Goal: Information Seeking & Learning: Learn about a topic

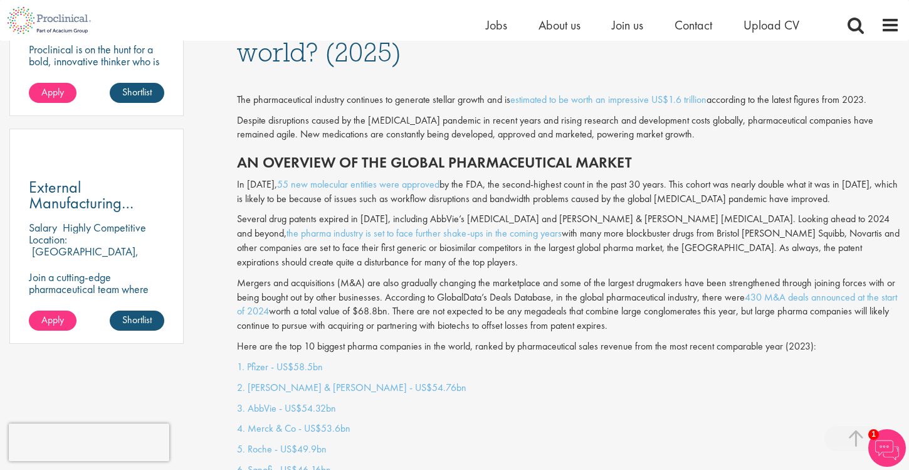
scroll to position [852, 0]
click at [491, 28] on span "Jobs" at bounding box center [496, 25] width 21 height 16
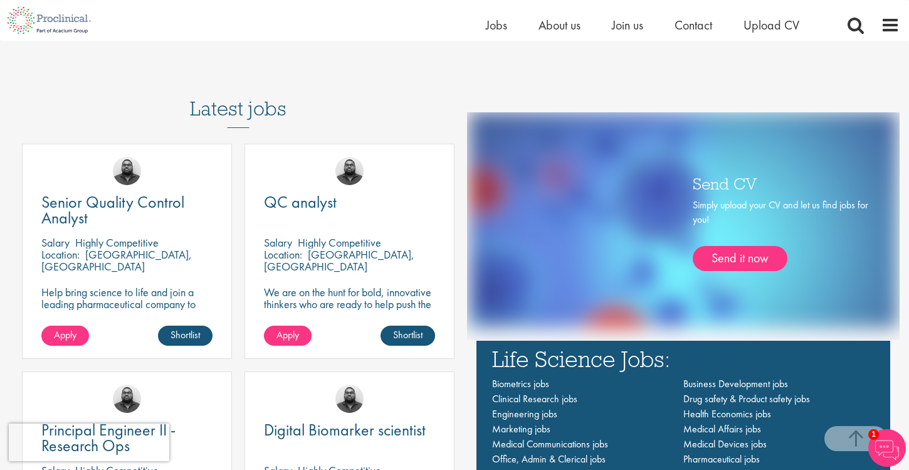
scroll to position [700, 0]
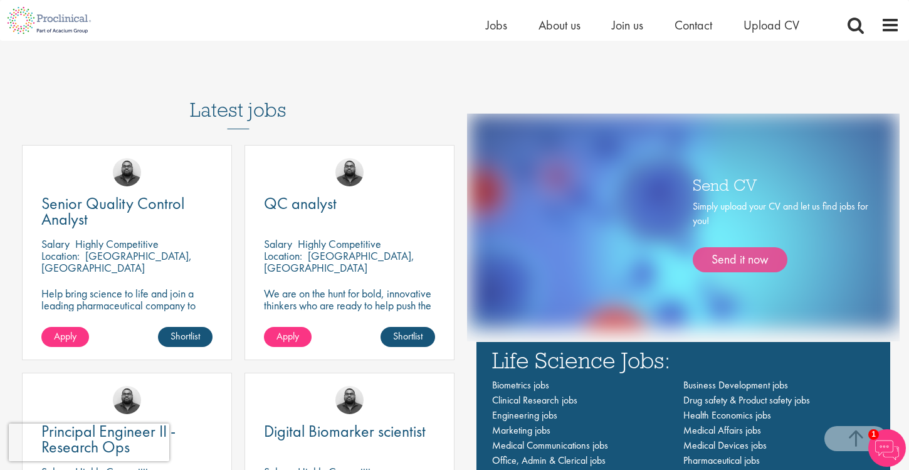
click at [722, 258] on link "Send it now" at bounding box center [740, 259] width 95 height 25
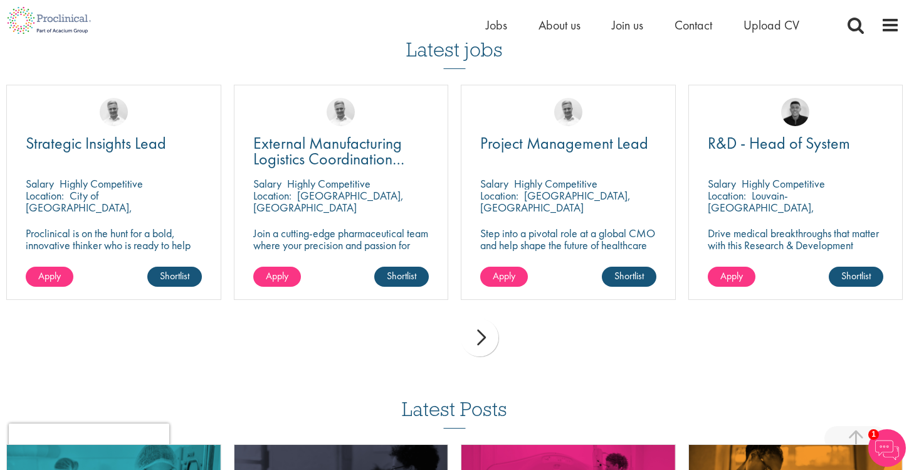
scroll to position [873, 0]
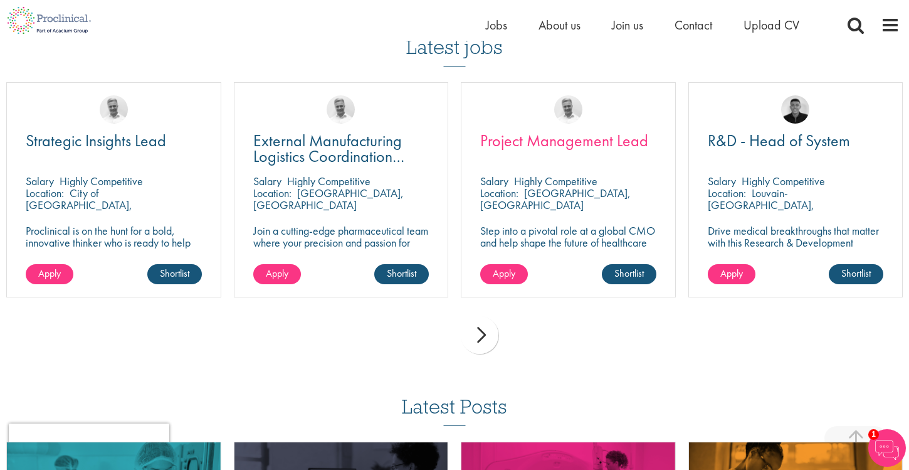
click at [612, 135] on span "Project Management Lead" at bounding box center [564, 140] width 168 height 21
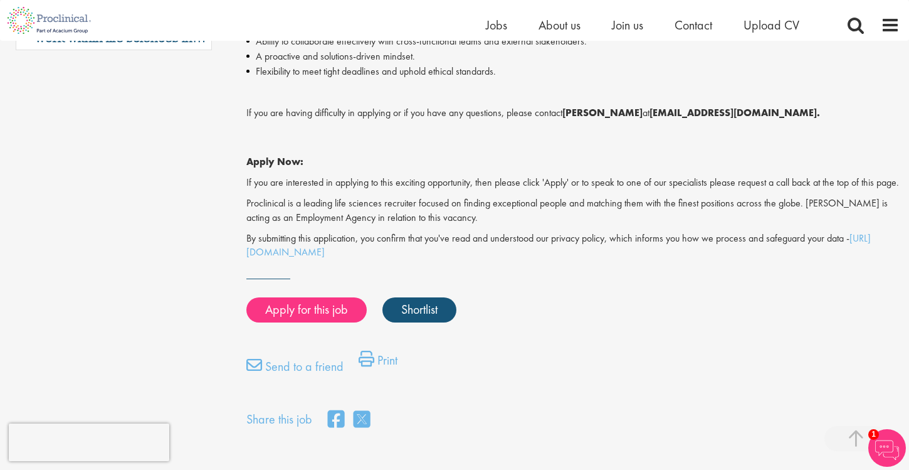
scroll to position [862, 0]
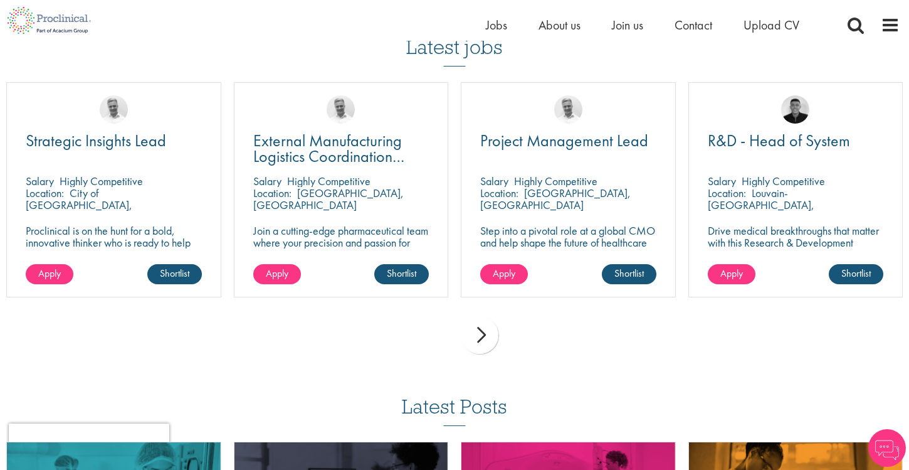
scroll to position [873, 0]
click at [473, 344] on div "next" at bounding box center [480, 335] width 38 height 38
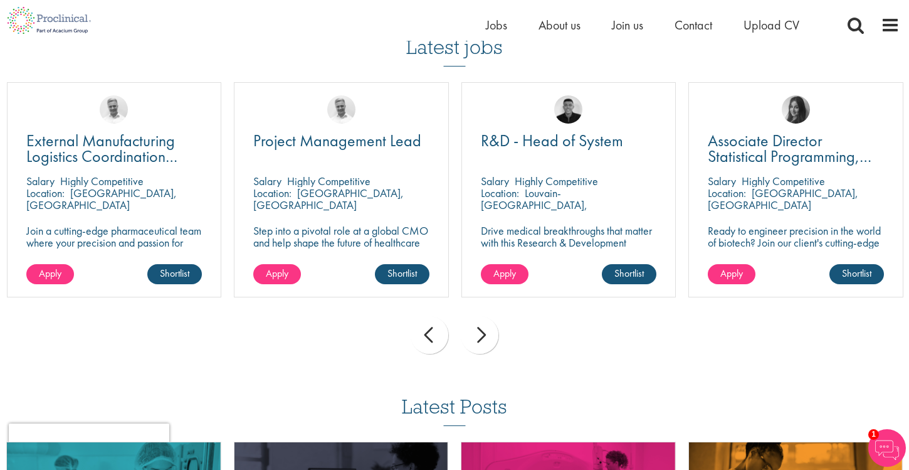
click at [473, 344] on div "next" at bounding box center [480, 335] width 38 height 38
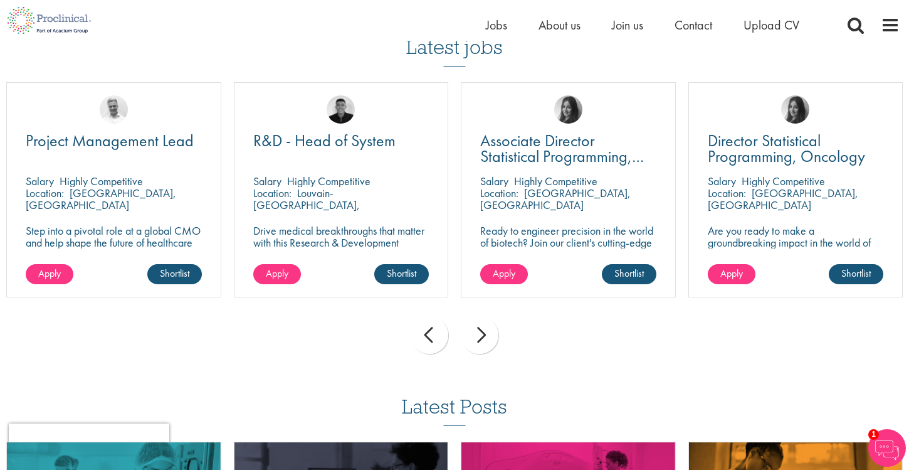
click at [473, 344] on div "next" at bounding box center [480, 335] width 38 height 38
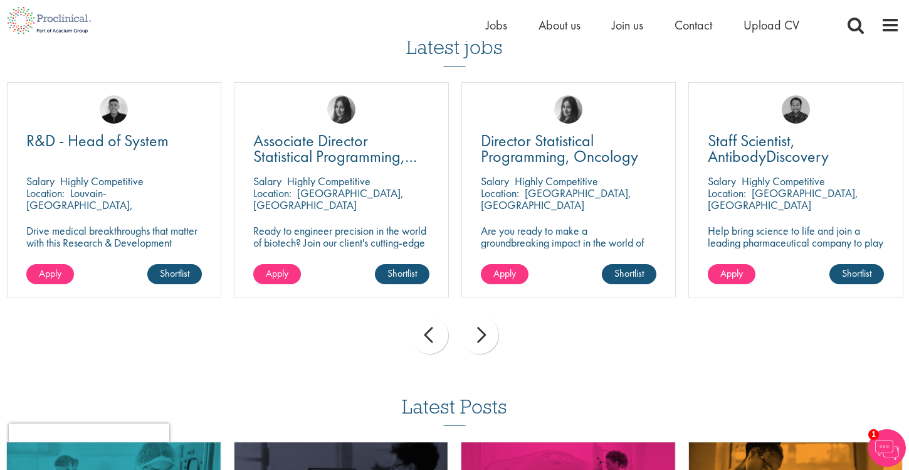
click at [473, 344] on div "next" at bounding box center [480, 335] width 38 height 38
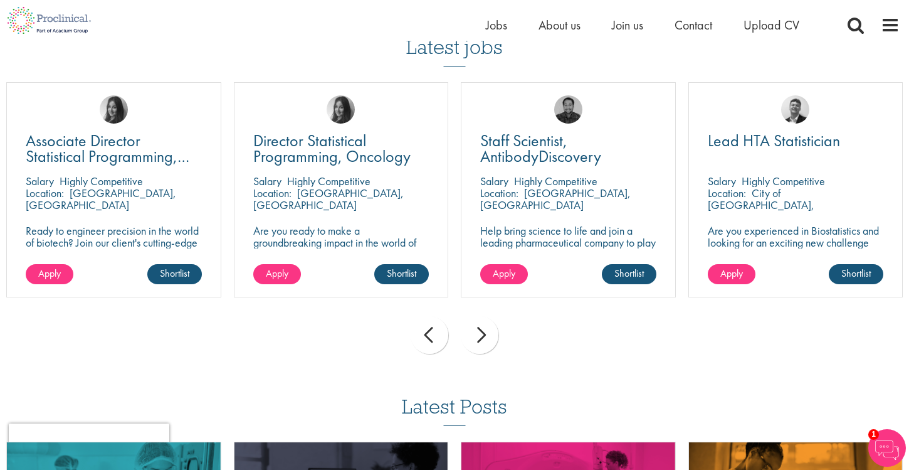
click at [473, 344] on div "next" at bounding box center [480, 335] width 38 height 38
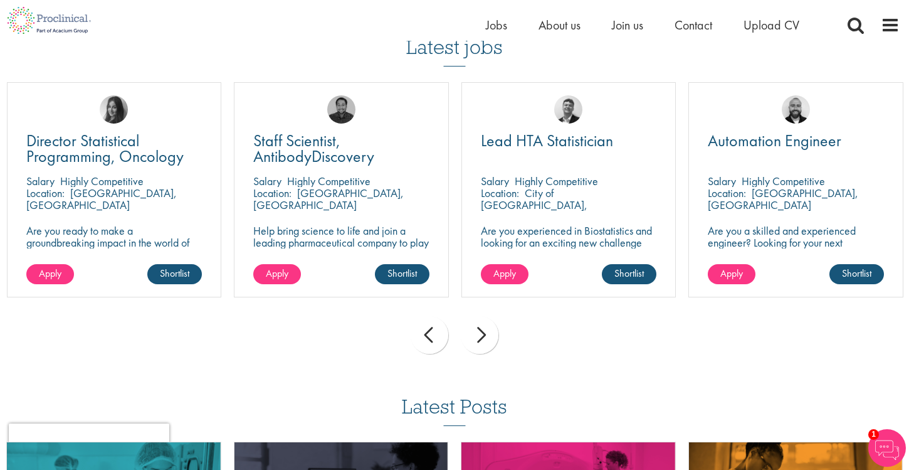
click at [473, 344] on div "next" at bounding box center [480, 335] width 38 height 38
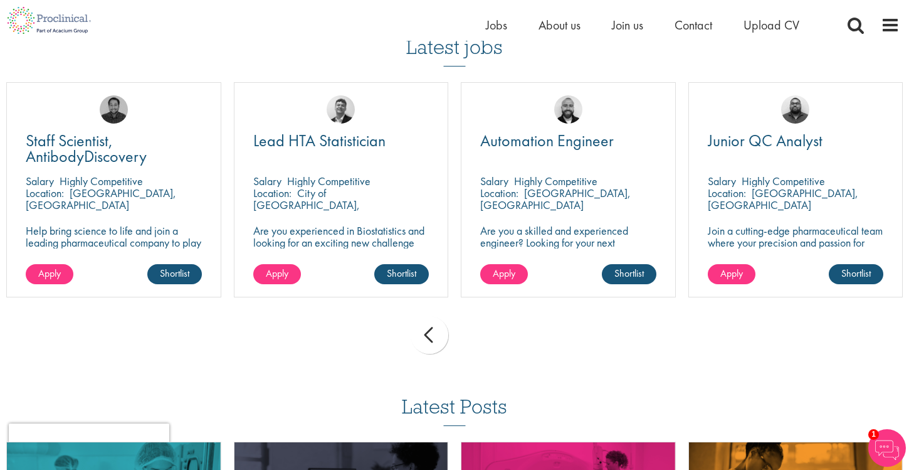
click at [473, 344] on div "prev next" at bounding box center [454, 337] width 909 height 55
click at [429, 332] on div "prev" at bounding box center [430, 335] width 38 height 38
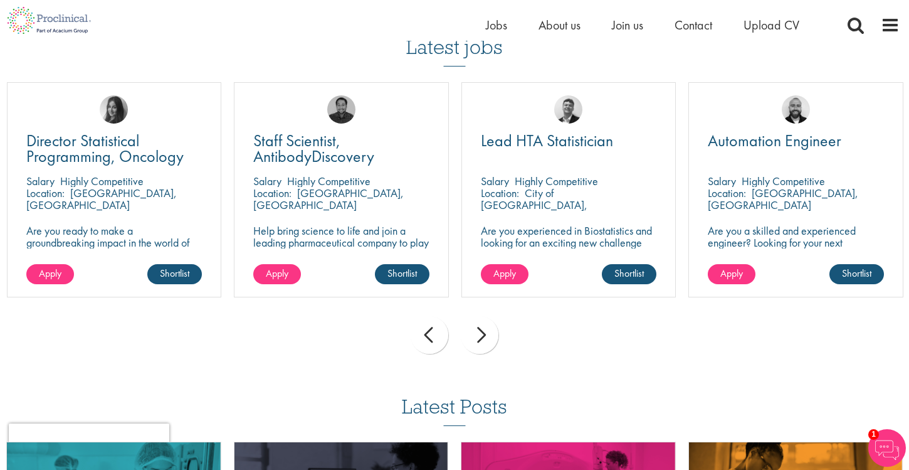
click at [429, 332] on div "prev" at bounding box center [430, 335] width 38 height 38
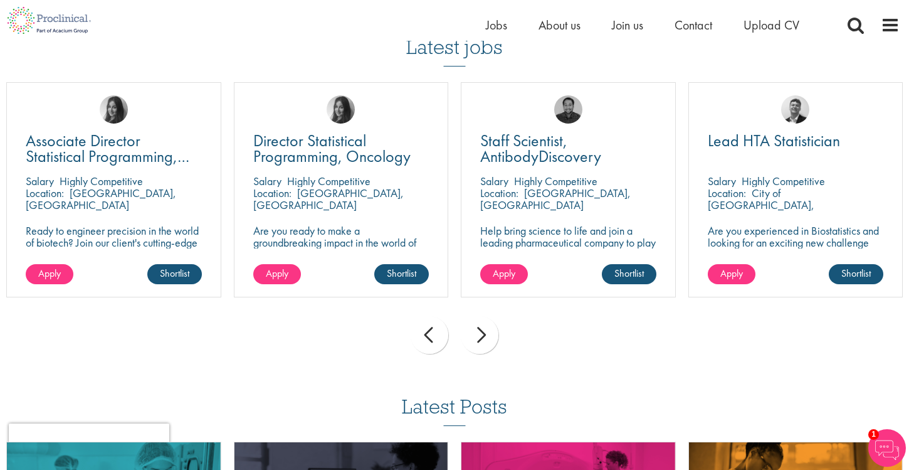
click at [429, 332] on div "prev" at bounding box center [430, 335] width 38 height 38
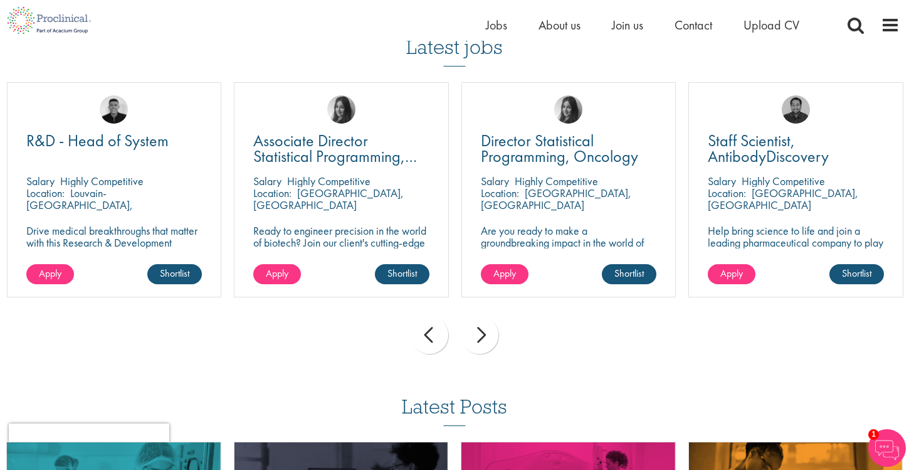
click at [429, 332] on div "prev" at bounding box center [430, 335] width 38 height 38
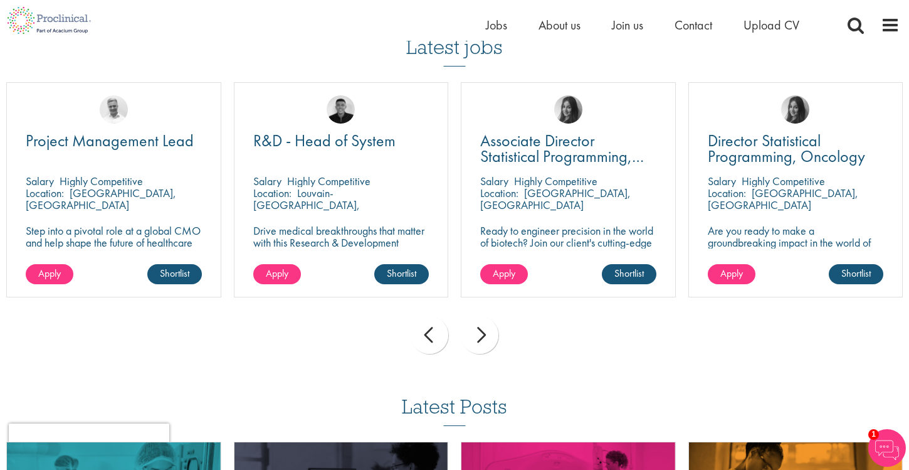
click at [429, 332] on div "prev" at bounding box center [430, 335] width 38 height 38
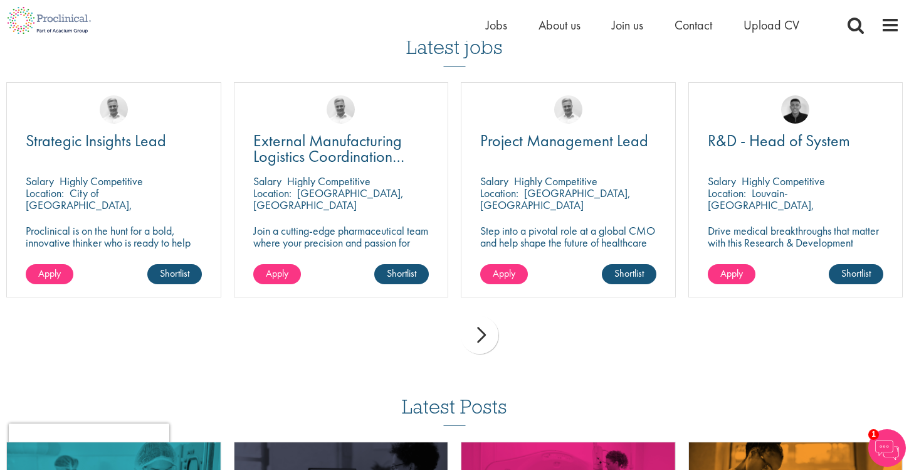
click at [429, 332] on div "prev next" at bounding box center [454, 337] width 909 height 55
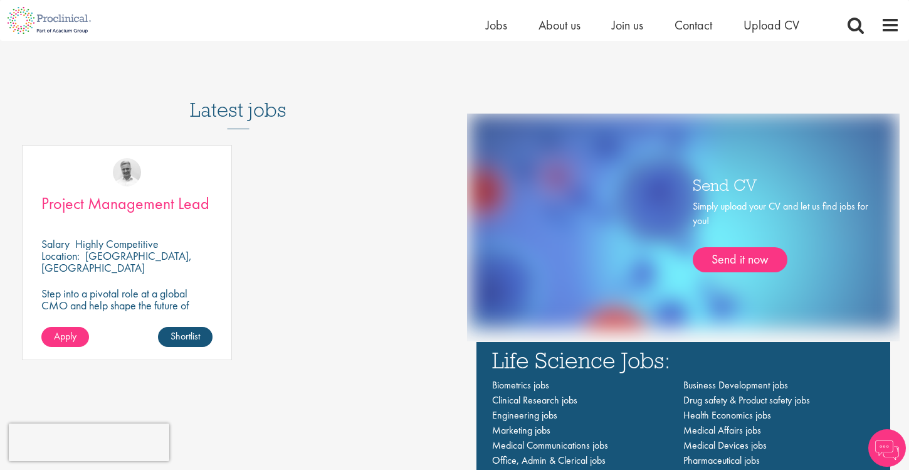
click at [99, 206] on span "Project Management Lead" at bounding box center [125, 203] width 168 height 21
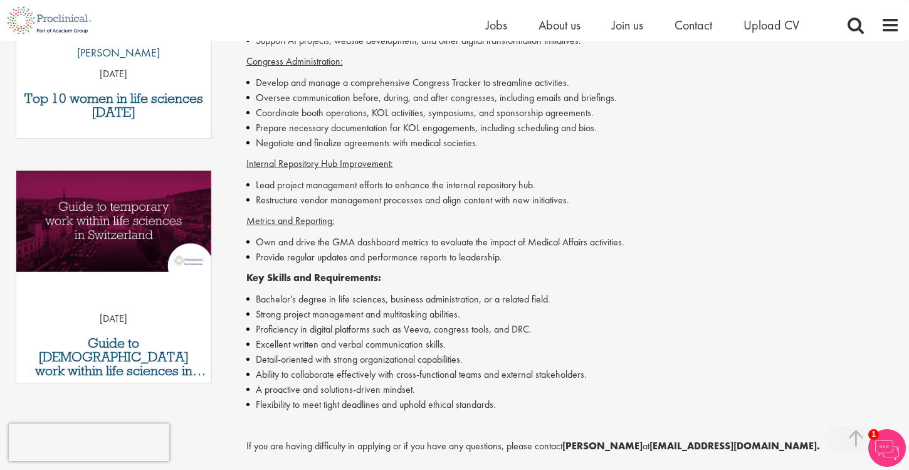
scroll to position [534, 0]
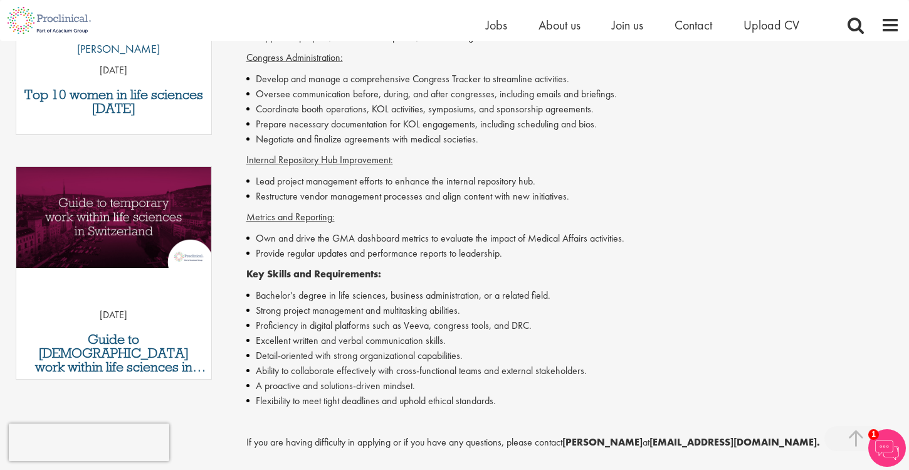
click at [376, 231] on li "Own and drive the GMA dashboard metrics to evaluate the impact of Medical Affai…" at bounding box center [573, 238] width 654 height 15
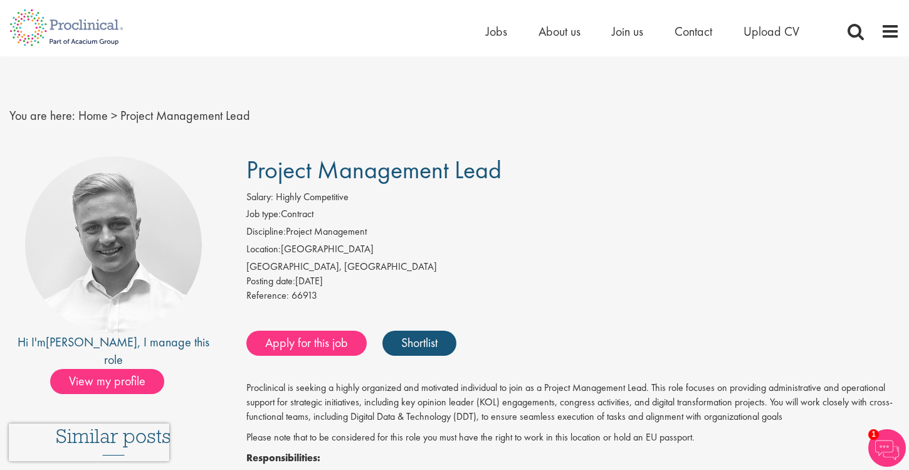
scroll to position [0, 0]
